Goal: Find specific page/section: Find specific page/section

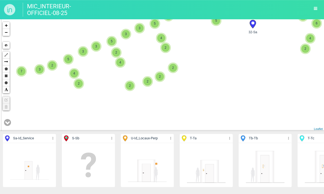
drag, startPoint x: 83, startPoint y: 94, endPoint x: 151, endPoint y: 95, distance: 68.4
click at [149, 95] on div "4 4 8 15 317-Tb 9 6 16 15 14 15 32-Sa 8 7 291-T 285-Tb 5 7 6 11 6 10 10 2 5 8 4…" at bounding box center [162, 75] width 324 height 112
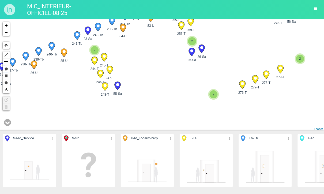
drag, startPoint x: 37, startPoint y: 89, endPoint x: 134, endPoint y: 91, distance: 97.1
click at [133, 91] on div "317-Tb 32-Sa 285-Tb 2 2 4 3 2 4 2 3 4 3 6 2 3 4 5 3 2 3 4 5 2 2 3 3 4 2 3 5 4 3…" at bounding box center [162, 75] width 324 height 112
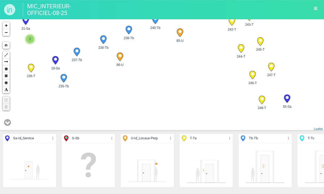
drag, startPoint x: 82, startPoint y: 88, endPoint x: 159, endPoint y: 97, distance: 78.0
click at [156, 97] on div "279-T 278-T 277-T 276-T" at bounding box center [162, 75] width 324 height 112
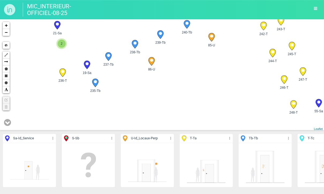
drag, startPoint x: 115, startPoint y: 86, endPoint x: 135, endPoint y: 89, distance: 20.9
click at [135, 89] on div "279-T 278-T 277-T 276-T" at bounding box center [162, 75] width 324 height 112
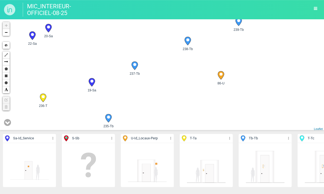
drag, startPoint x: 115, startPoint y: 71, endPoint x: 148, endPoint y: 100, distance: 44.3
click at [148, 100] on div "248-T 55-Sa 247-T 246-T" at bounding box center [162, 75] width 324 height 112
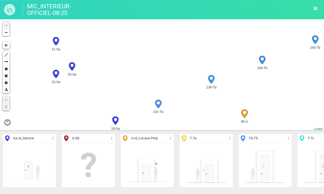
drag, startPoint x: 108, startPoint y: 54, endPoint x: 130, endPoint y: 90, distance: 42.6
click at [130, 90] on div "248-T 55-Sa 247-T 246-T" at bounding box center [162, 75] width 324 height 112
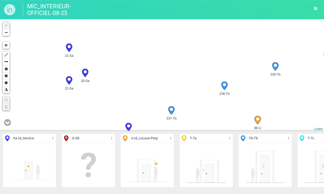
drag, startPoint x: 106, startPoint y: 73, endPoint x: 119, endPoint y: 78, distance: 13.6
click at [119, 78] on div "248-T 55-Sa 247-T 246-T" at bounding box center [162, 75] width 324 height 112
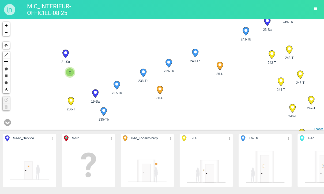
drag, startPoint x: 90, startPoint y: 79, endPoint x: 94, endPoint y: 72, distance: 8.4
click at [94, 72] on div "248-T 55-Sa 247-T 246-T" at bounding box center [162, 75] width 324 height 112
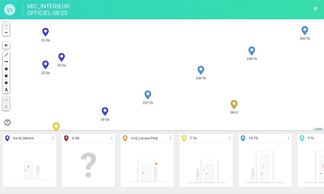
drag, startPoint x: 82, startPoint y: 78, endPoint x: 95, endPoint y: 77, distance: 12.4
click at [95, 77] on div "248-T 55-Sa 247-T 246-T" at bounding box center [162, 75] width 324 height 112
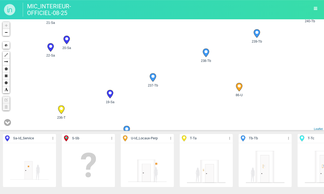
drag, startPoint x: 84, startPoint y: 80, endPoint x: 84, endPoint y: 74, distance: 6.0
click at [84, 74] on div "248-T 55-Sa 247-T 246-T" at bounding box center [162, 75] width 324 height 112
drag, startPoint x: 89, startPoint y: 95, endPoint x: 89, endPoint y: 78, distance: 17.2
click at [89, 78] on div "248-T 55-Sa 247-T 246-T" at bounding box center [162, 75] width 324 height 112
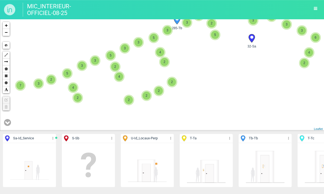
scroll to position [0, 29]
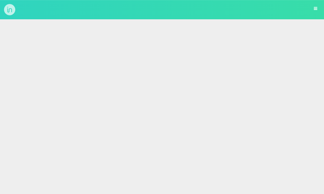
click at [224, 19] on html "Bibliothèque" at bounding box center [162, 9] width 324 height 19
